Goal: Transaction & Acquisition: Book appointment/travel/reservation

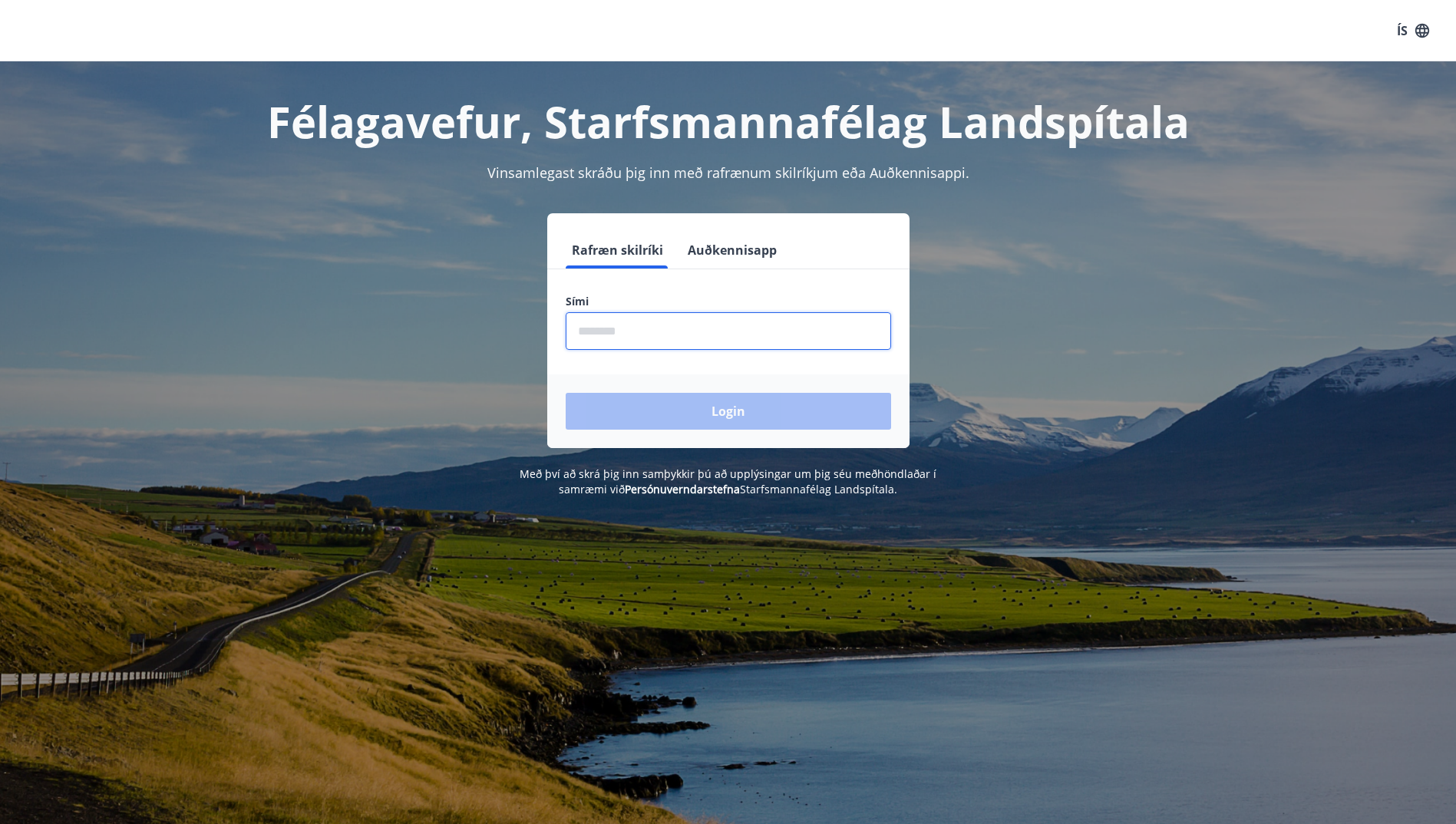
click at [686, 336] on input "phone" at bounding box center [728, 331] width 326 height 38
click at [689, 331] on input "phone" at bounding box center [728, 331] width 326 height 38
type input "*"
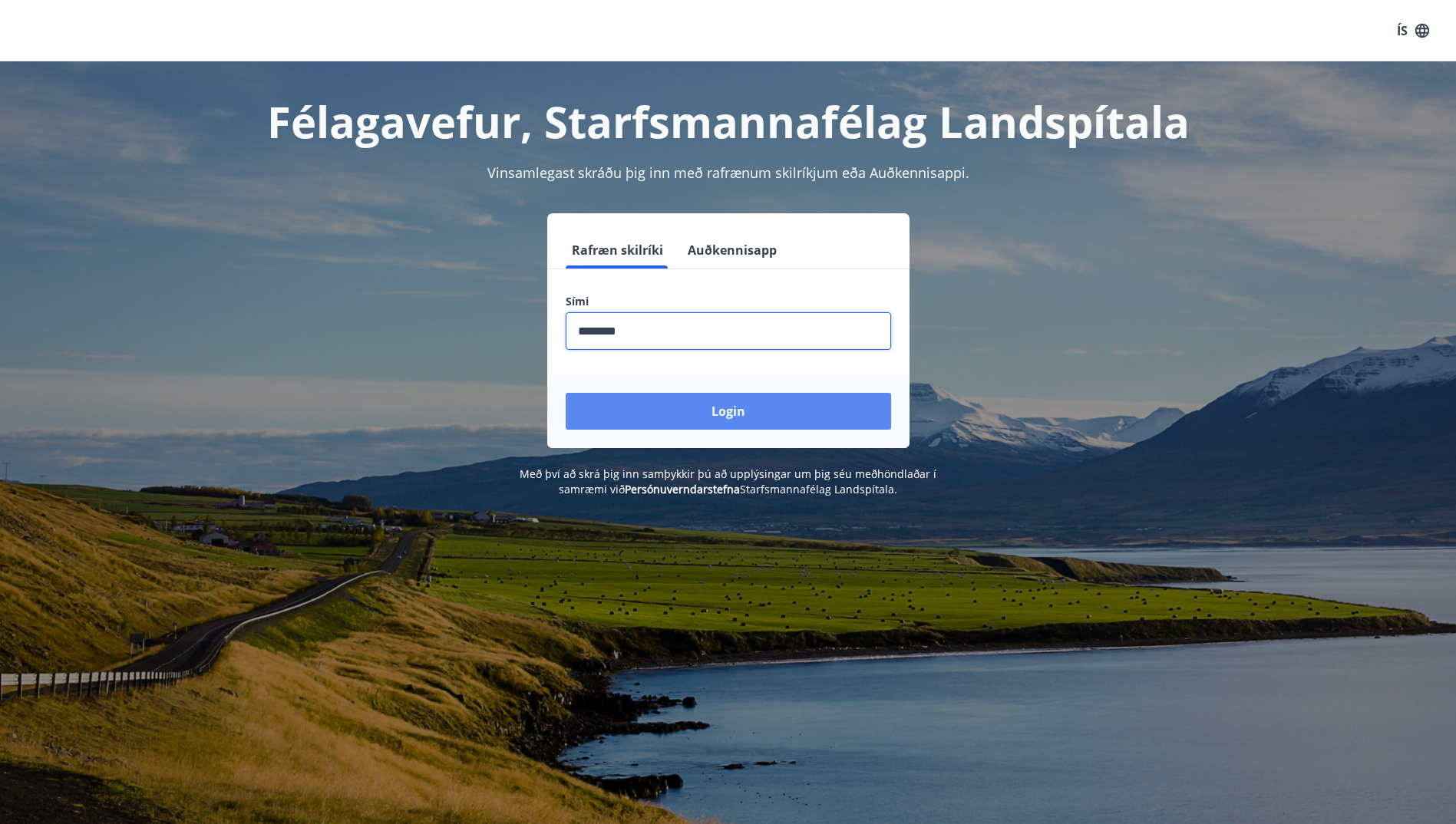
type input "********"
click at [720, 406] on button "Login" at bounding box center [728, 411] width 326 height 37
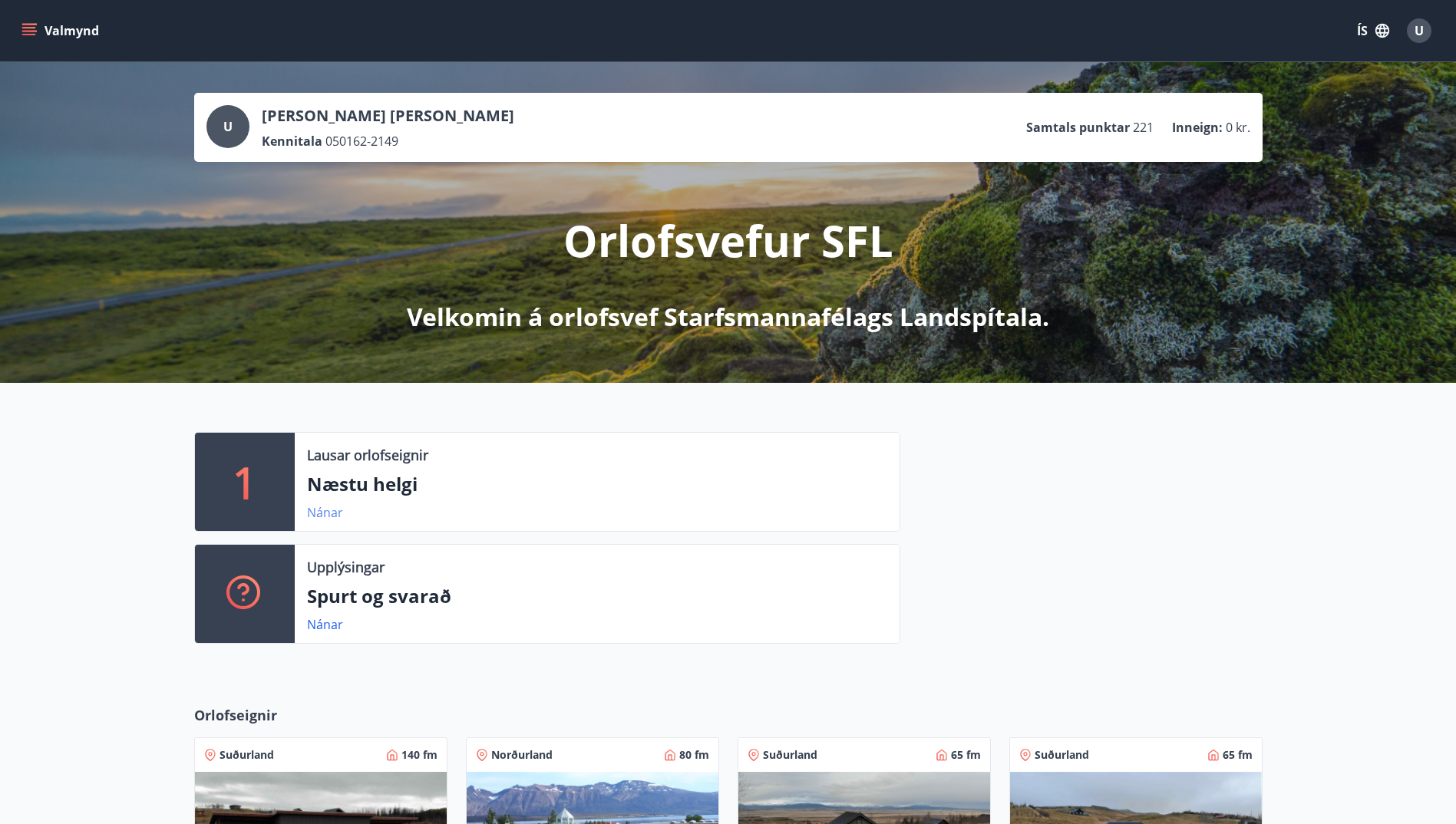
click at [327, 512] on link "Nánar" at bounding box center [325, 512] width 36 height 17
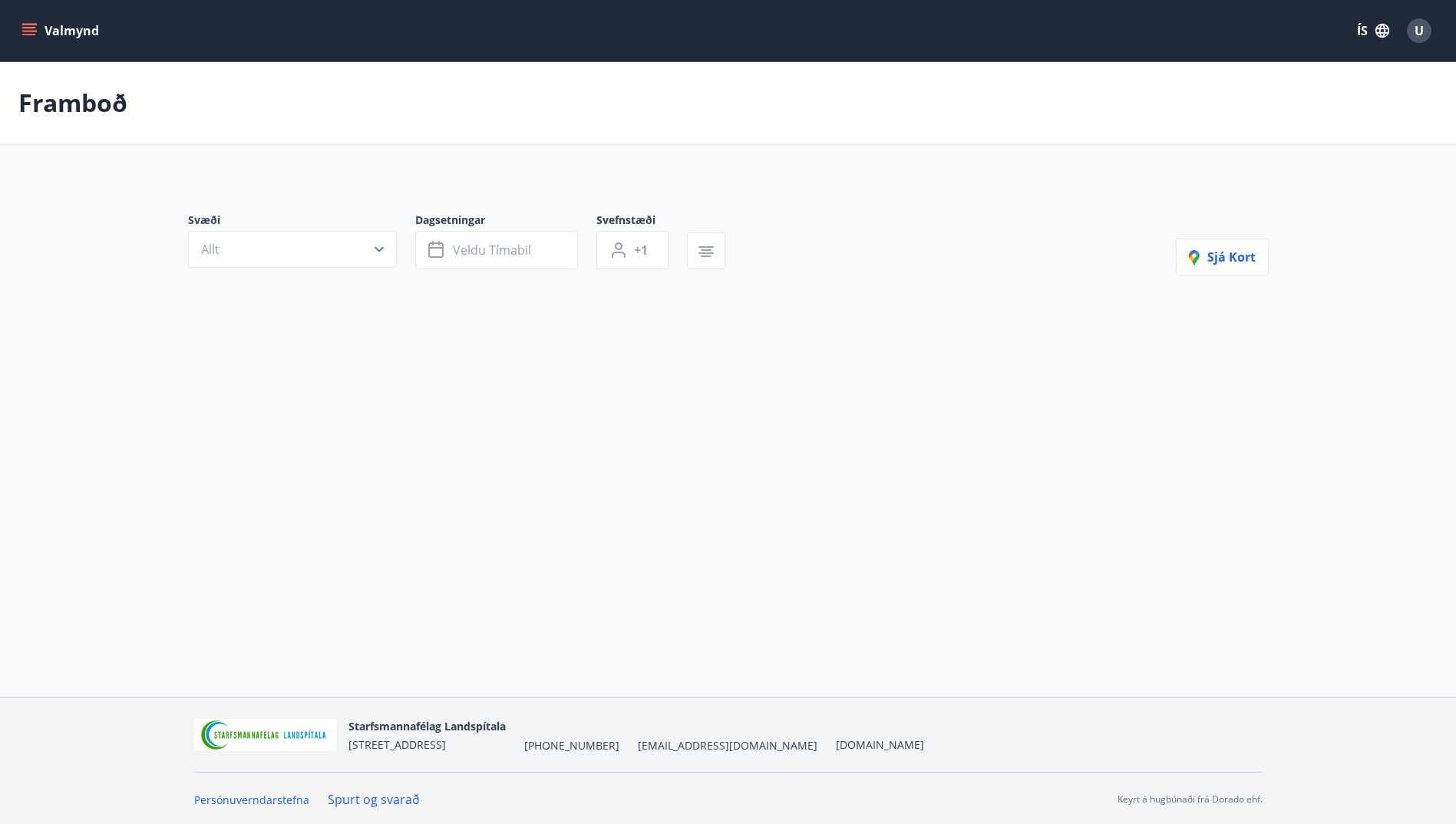
type input "*"
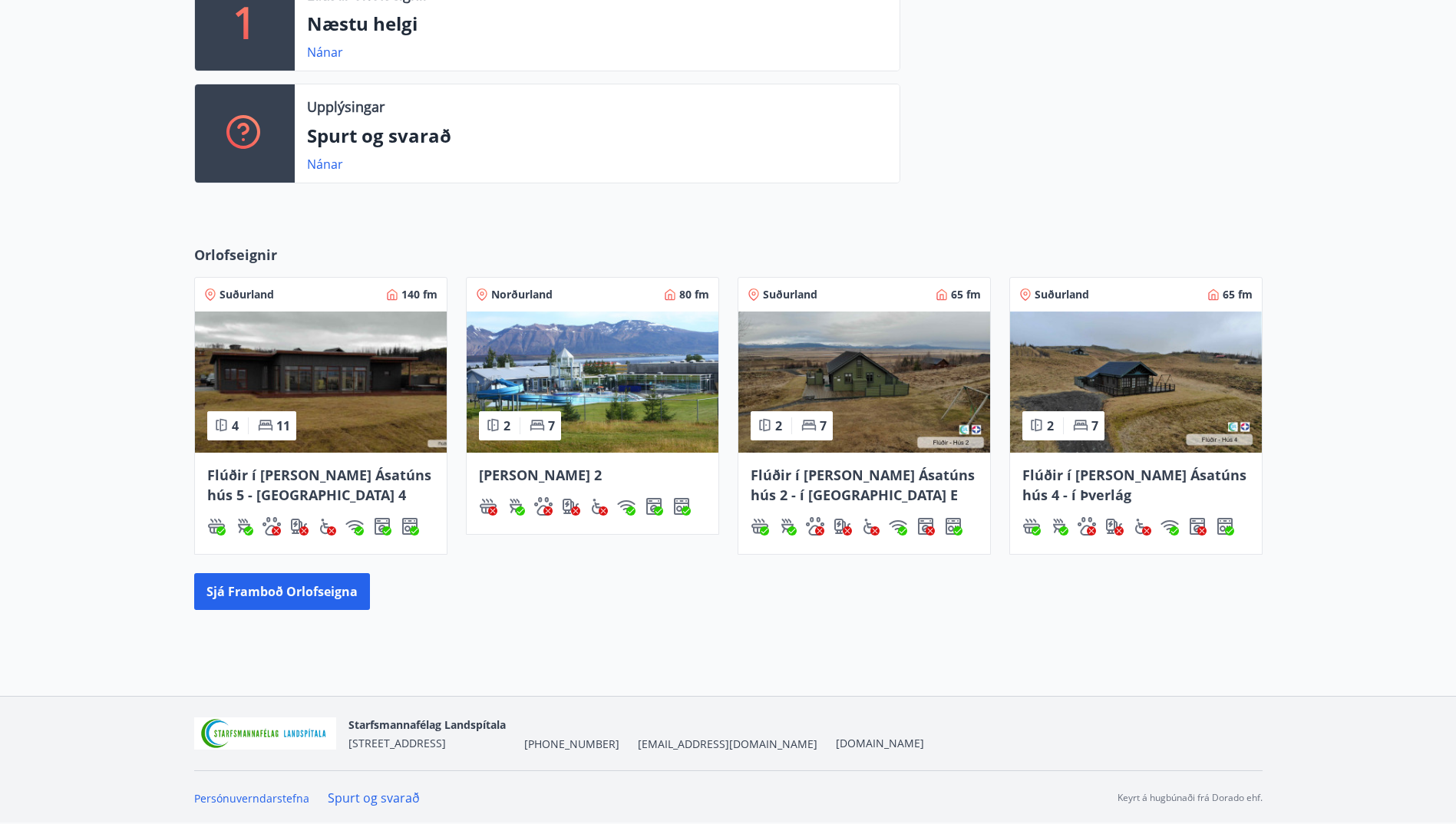
scroll to position [461, 0]
click at [316, 597] on button "Sjá framboð orlofseigna" at bounding box center [281, 590] width 176 height 37
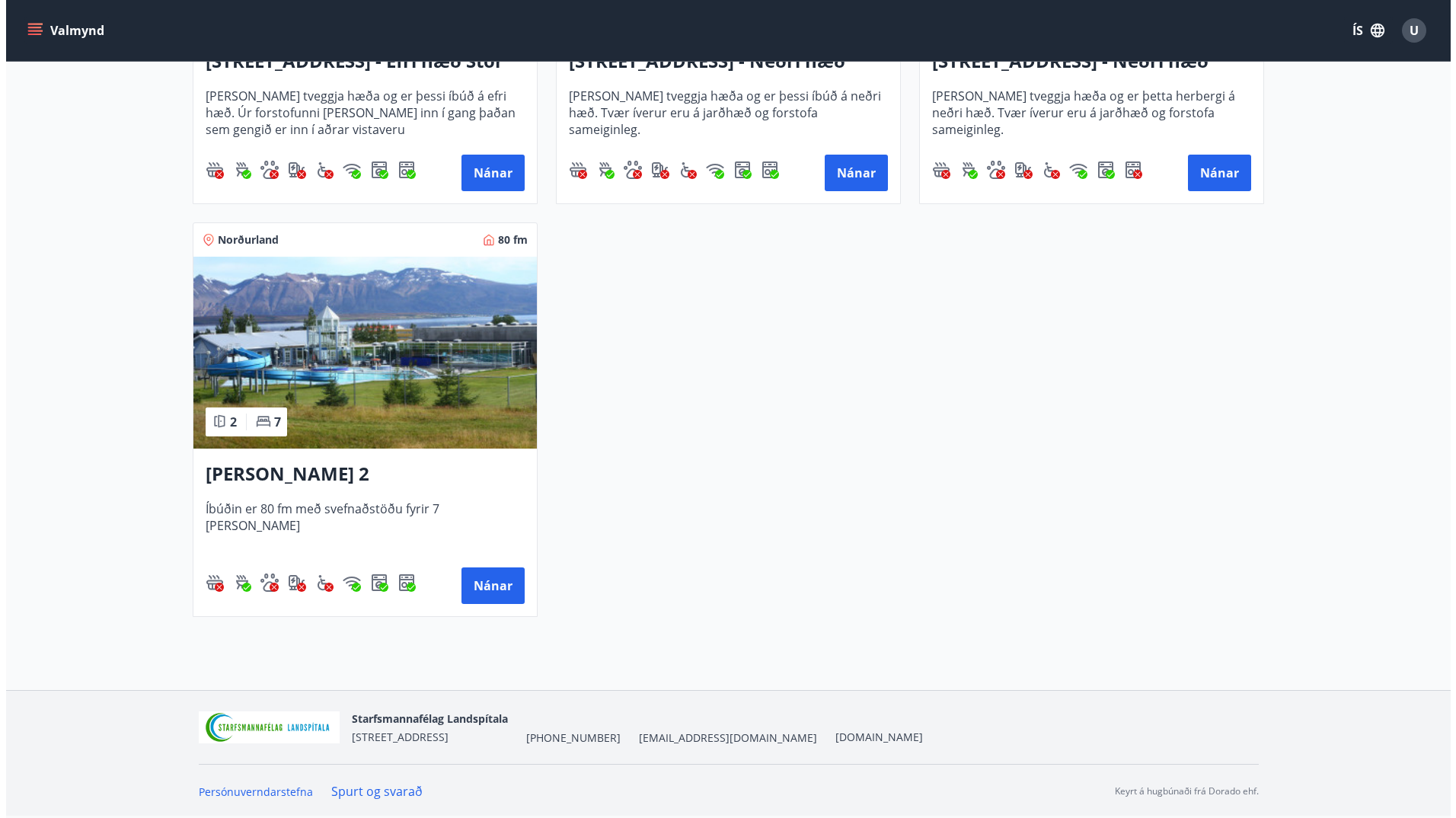
scroll to position [706, 0]
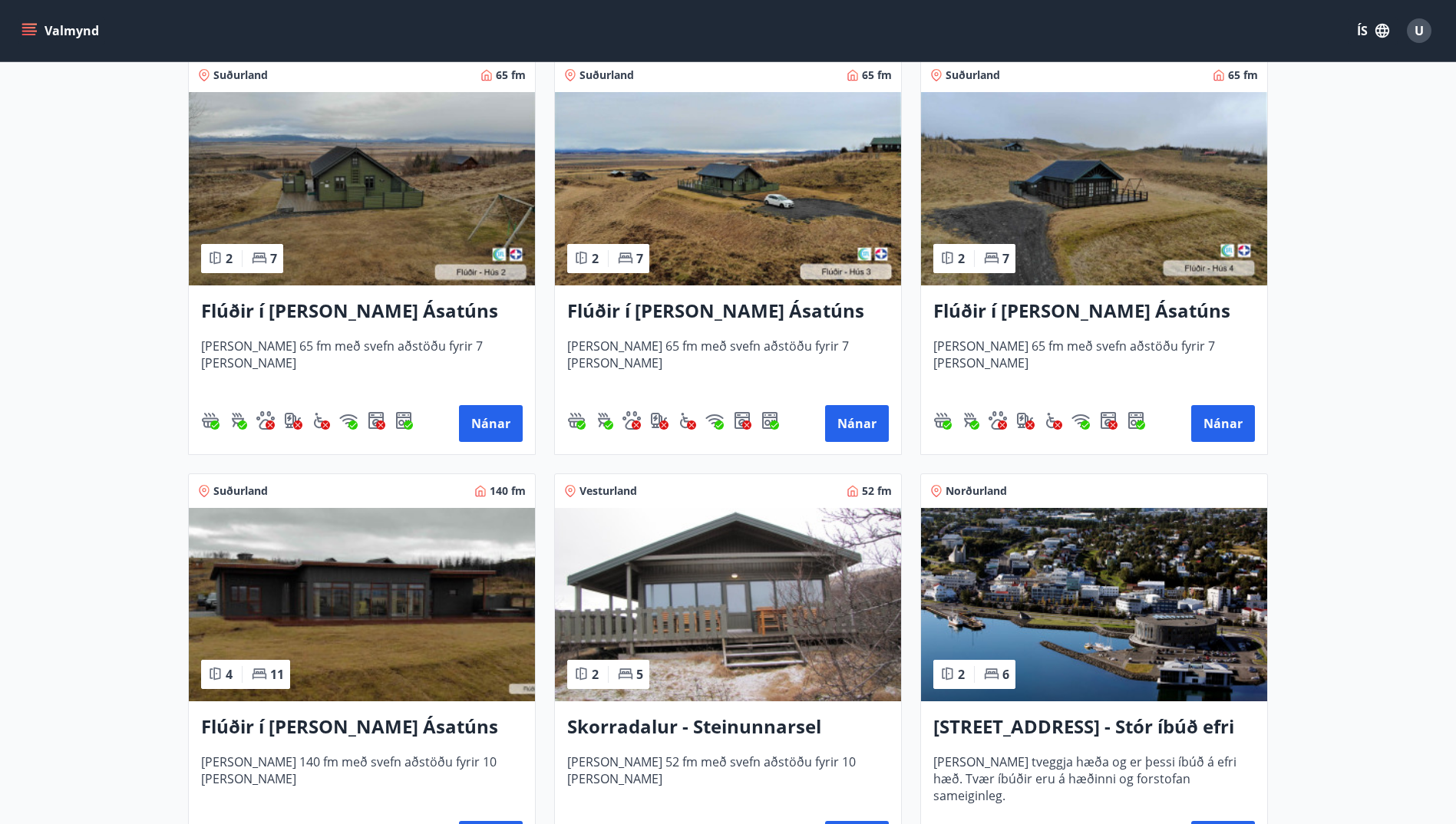
click at [1416, 33] on span "U" at bounding box center [1419, 30] width 9 height 17
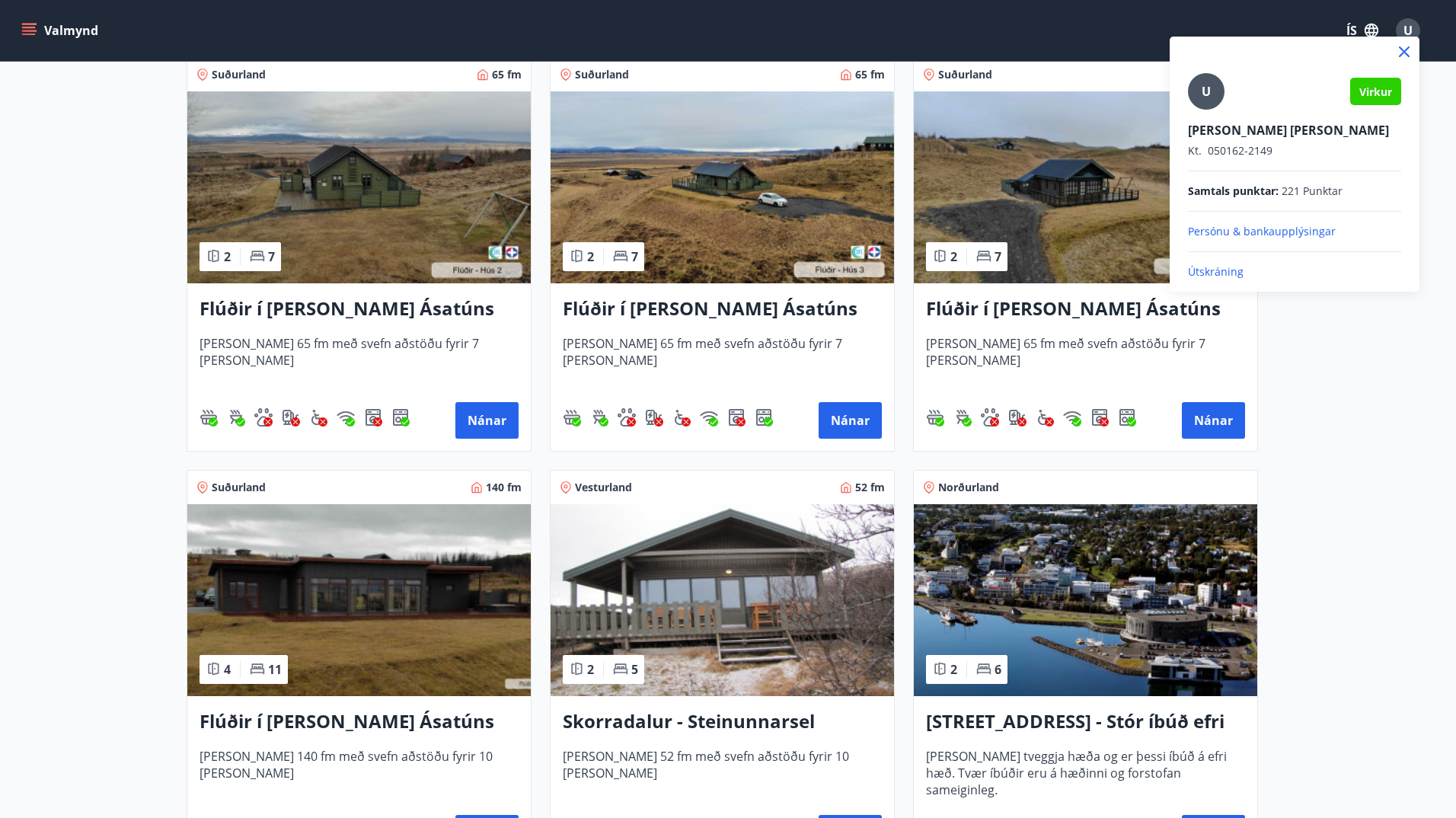
click at [1230, 273] on p "Útskráning" at bounding box center [1295, 272] width 214 height 16
